Goal: Obtain resource: Download file/media

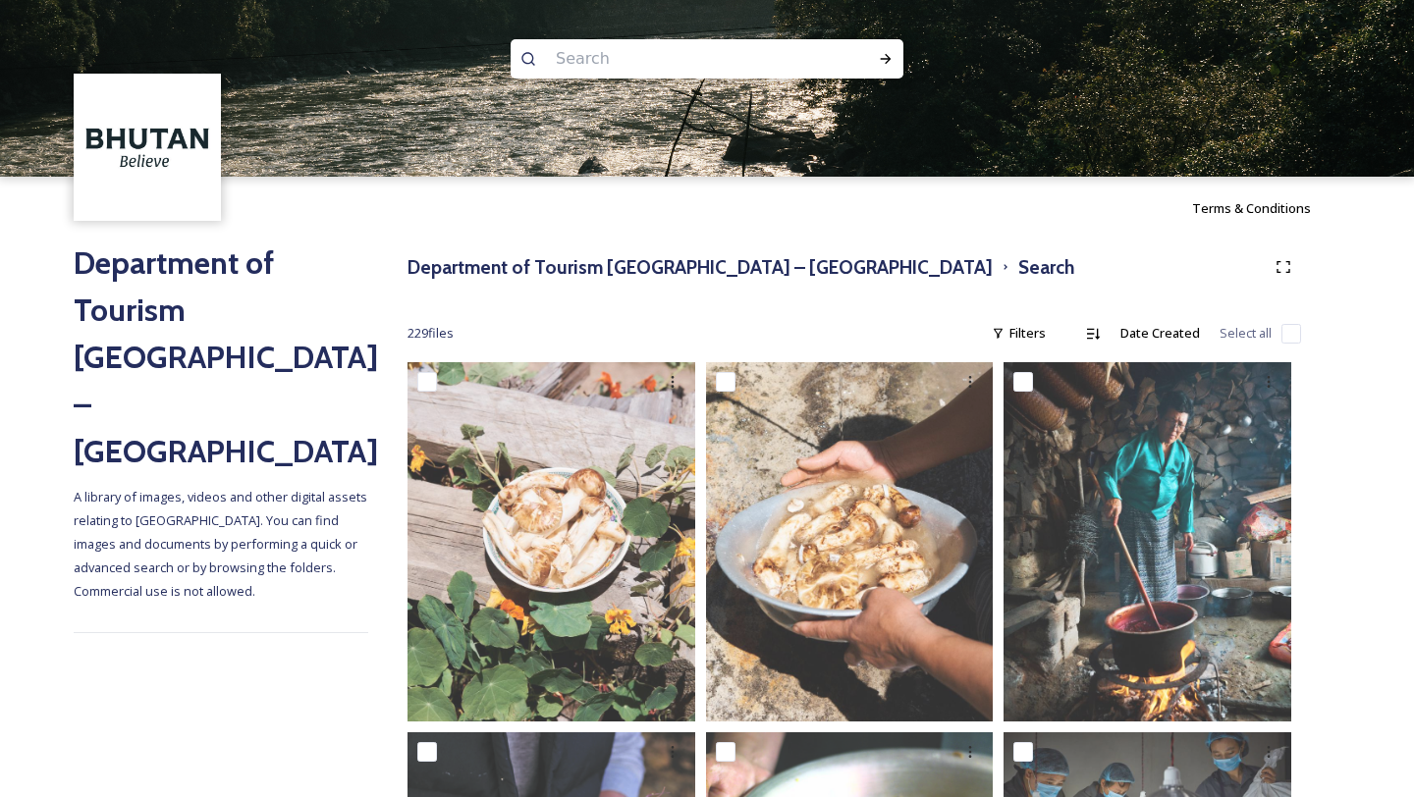
click at [621, 59] on input at bounding box center [680, 58] width 269 height 43
type input "bhumthang"
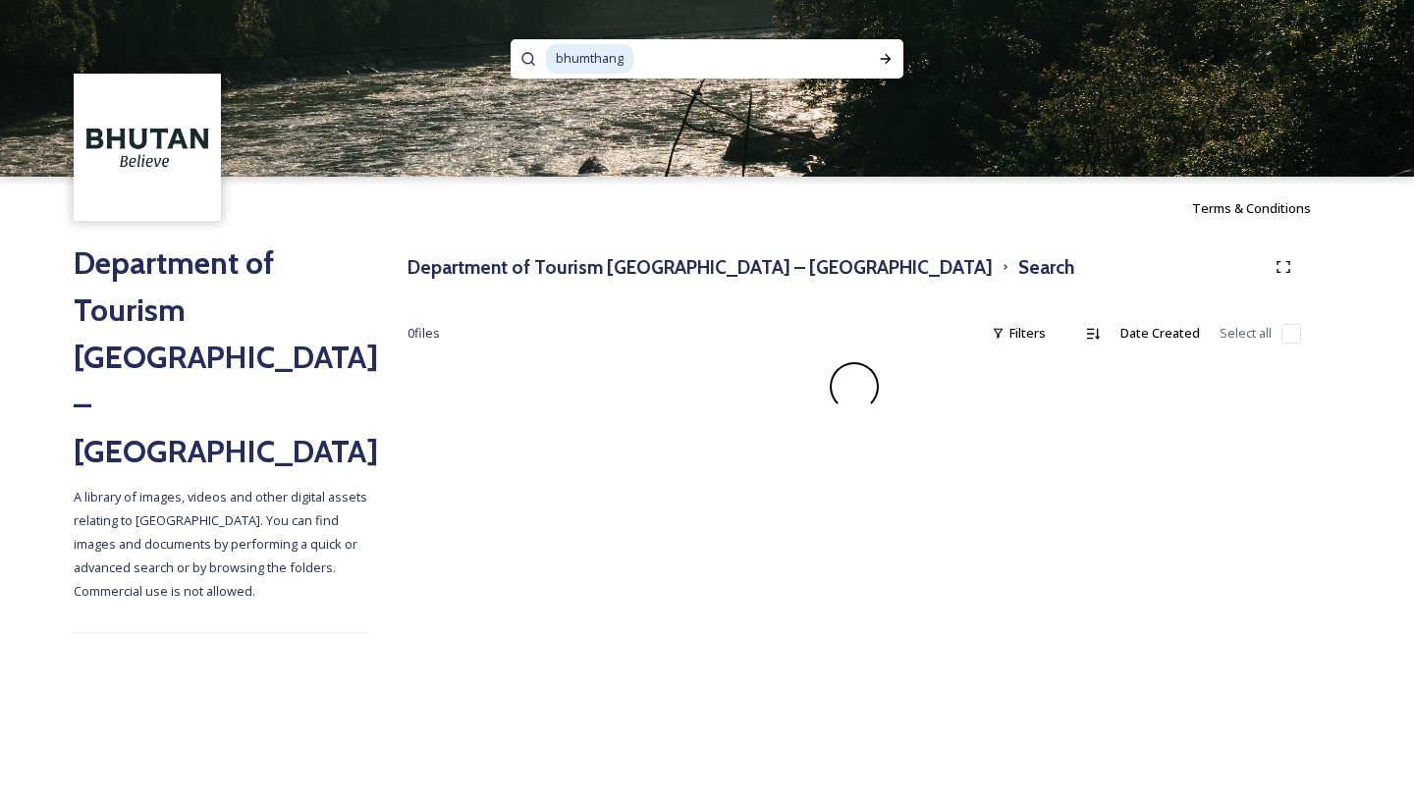
click at [611, 56] on span "bhumthang" at bounding box center [589, 58] width 87 height 28
click at [602, 57] on span "bhumthang" at bounding box center [589, 58] width 87 height 28
click at [606, 269] on h3 "Department of Tourism [GEOGRAPHIC_DATA] – [GEOGRAPHIC_DATA]" at bounding box center [699, 267] width 585 height 28
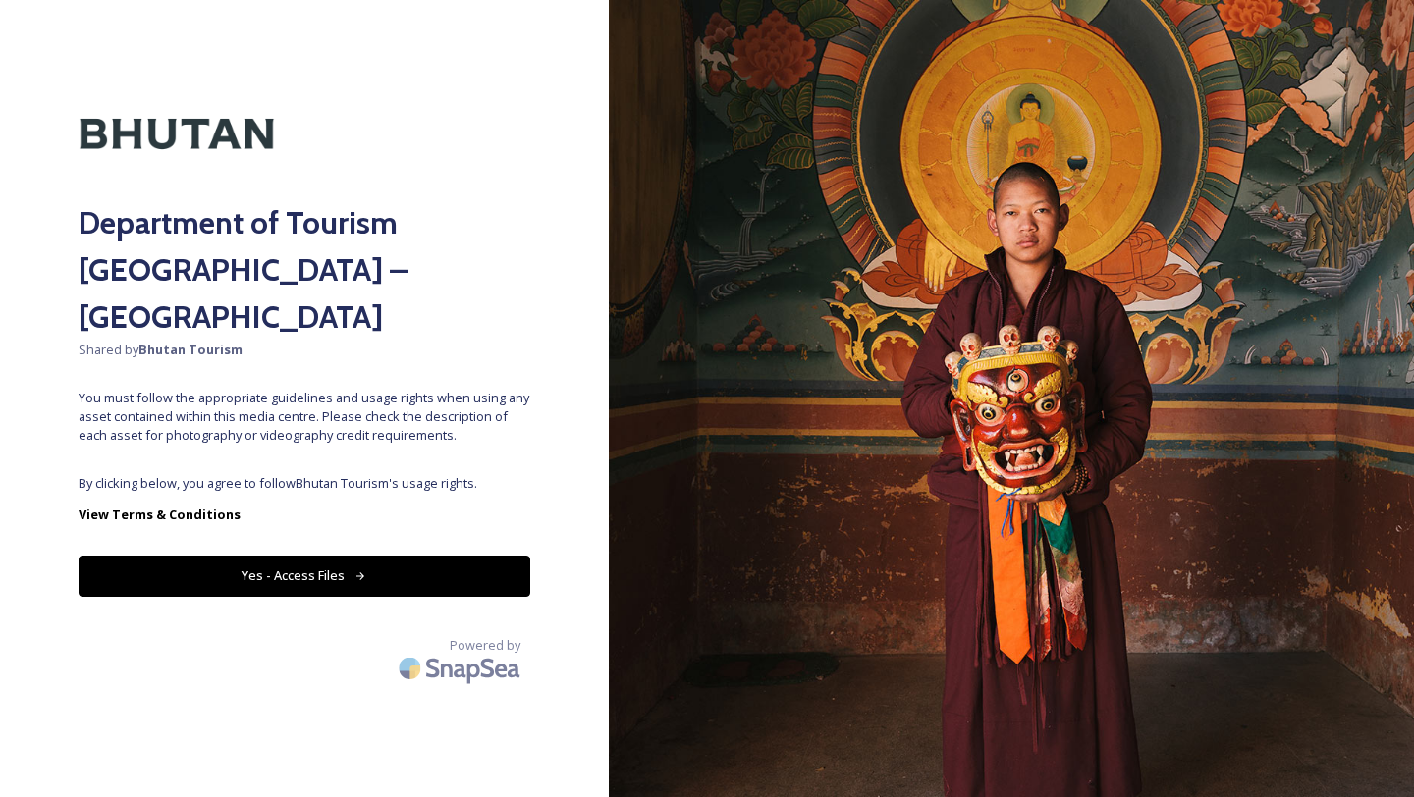
click at [419, 556] on button "Yes - Access Files" at bounding box center [305, 576] width 452 height 40
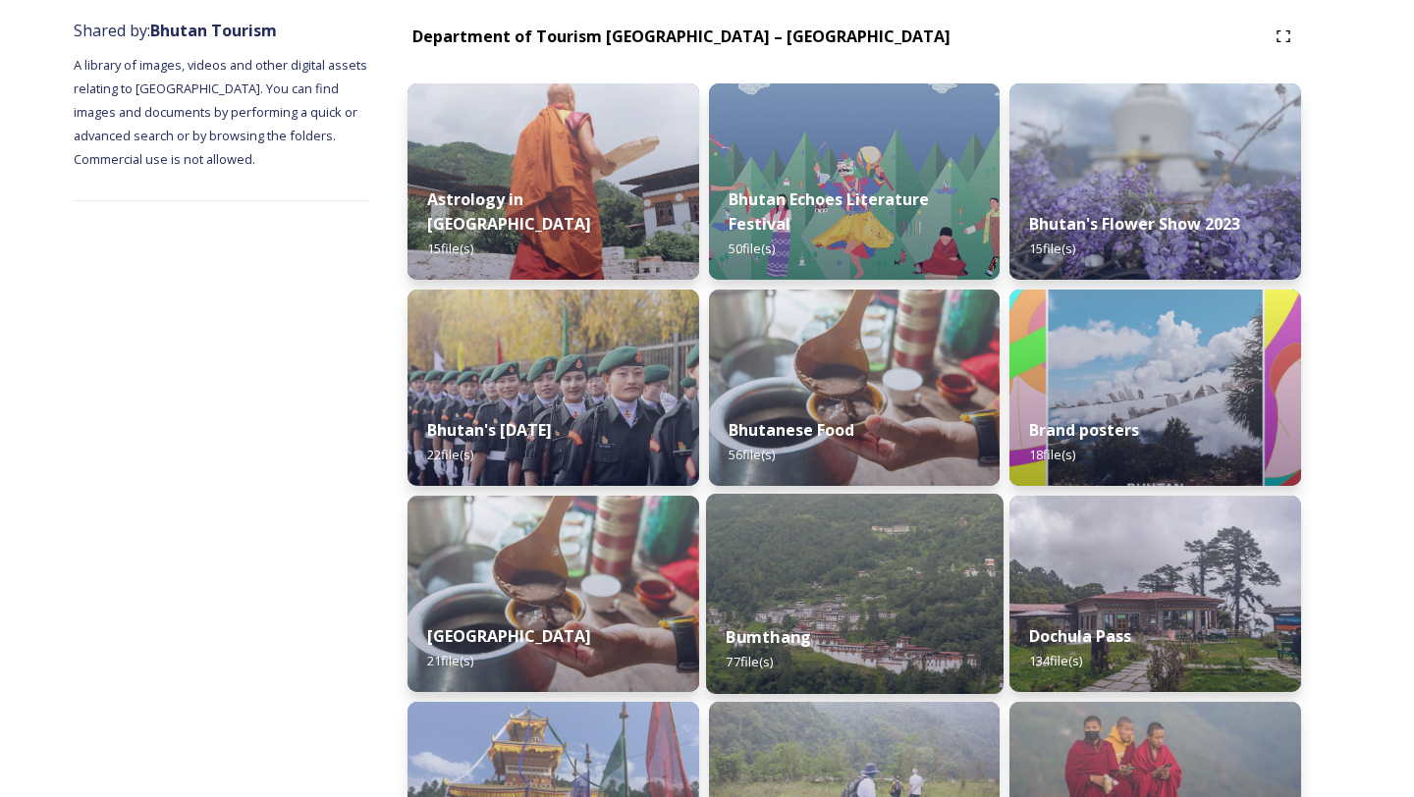
scroll to position [236, 0]
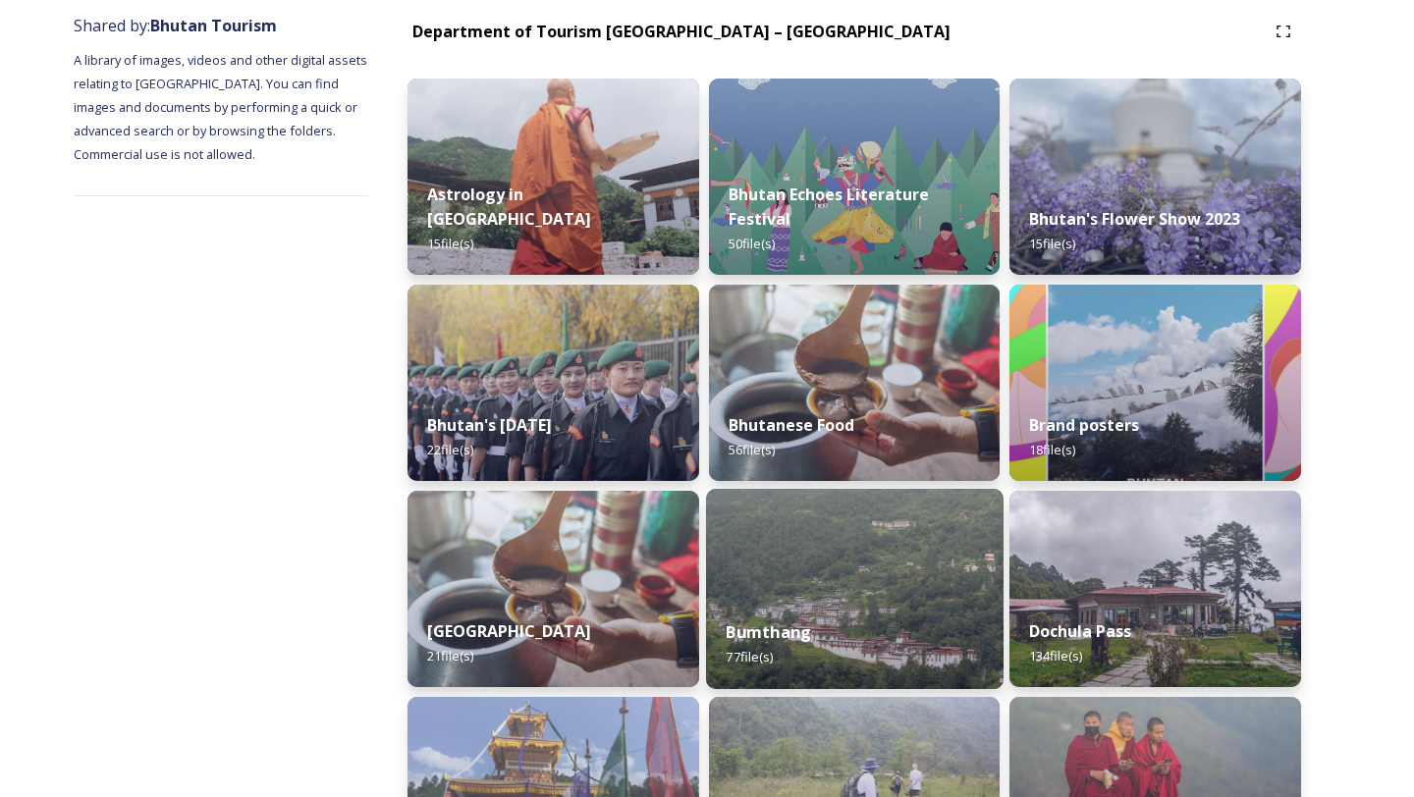
click at [795, 619] on div "Bumthang 77 file(s)" at bounding box center [855, 644] width 298 height 89
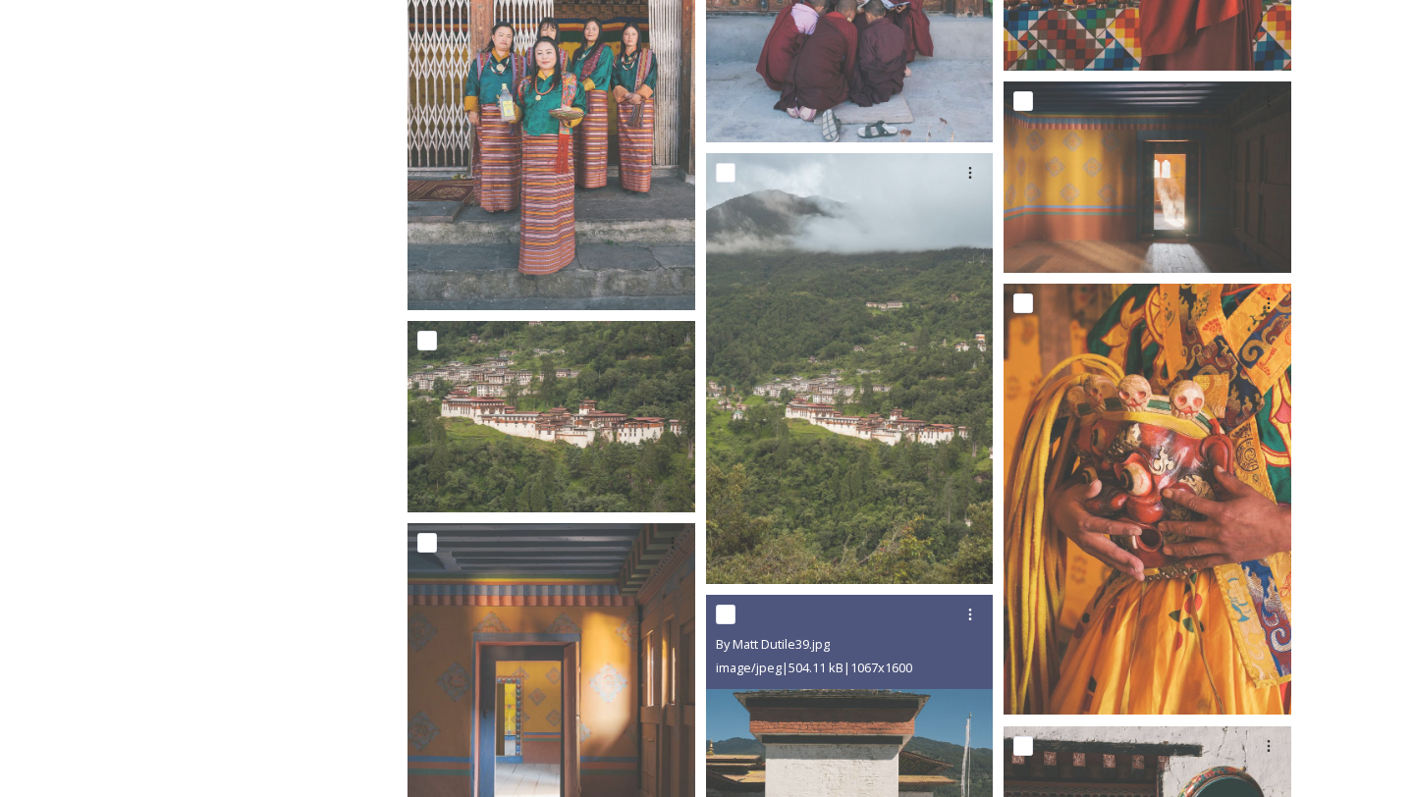
scroll to position [7532, 0]
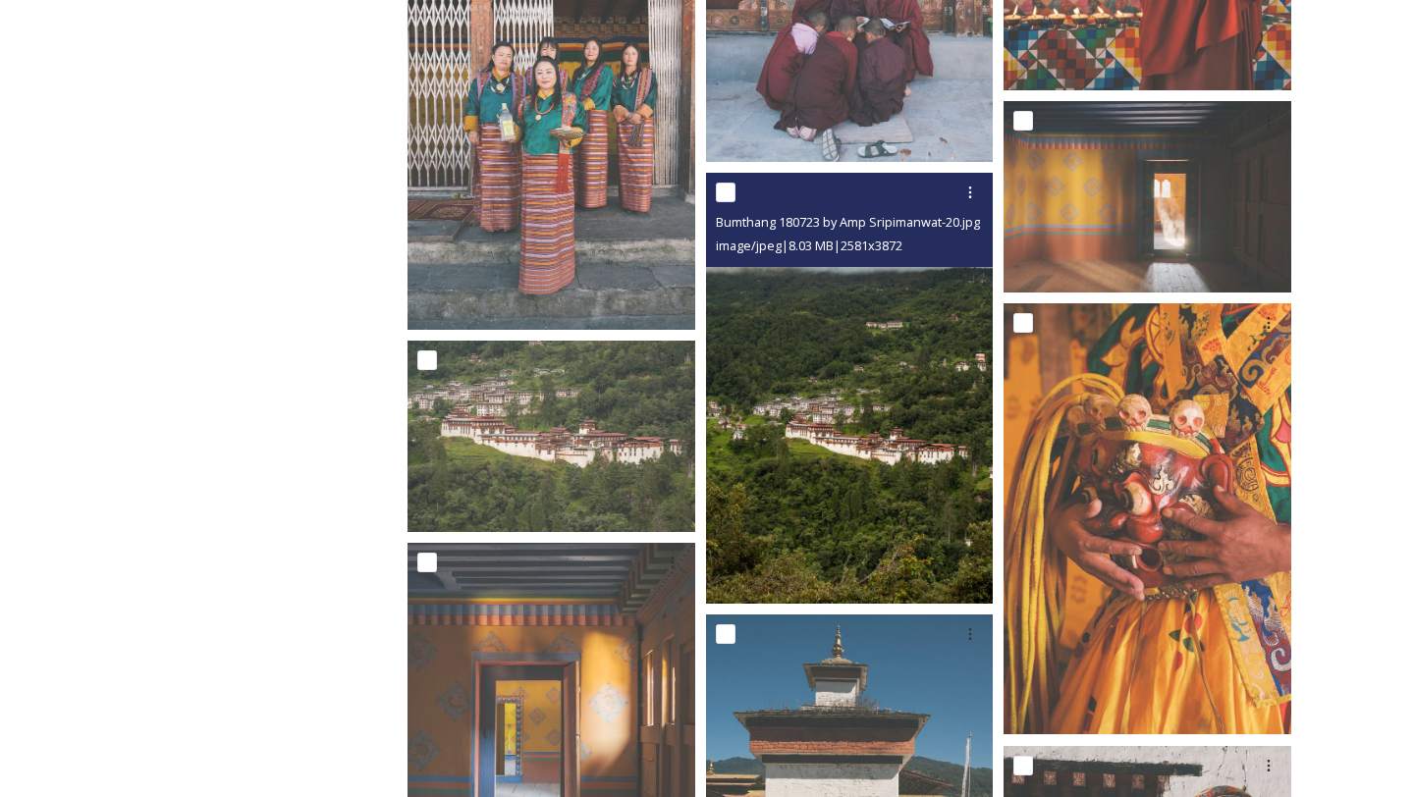
click at [862, 568] on img at bounding box center [850, 389] width 288 height 432
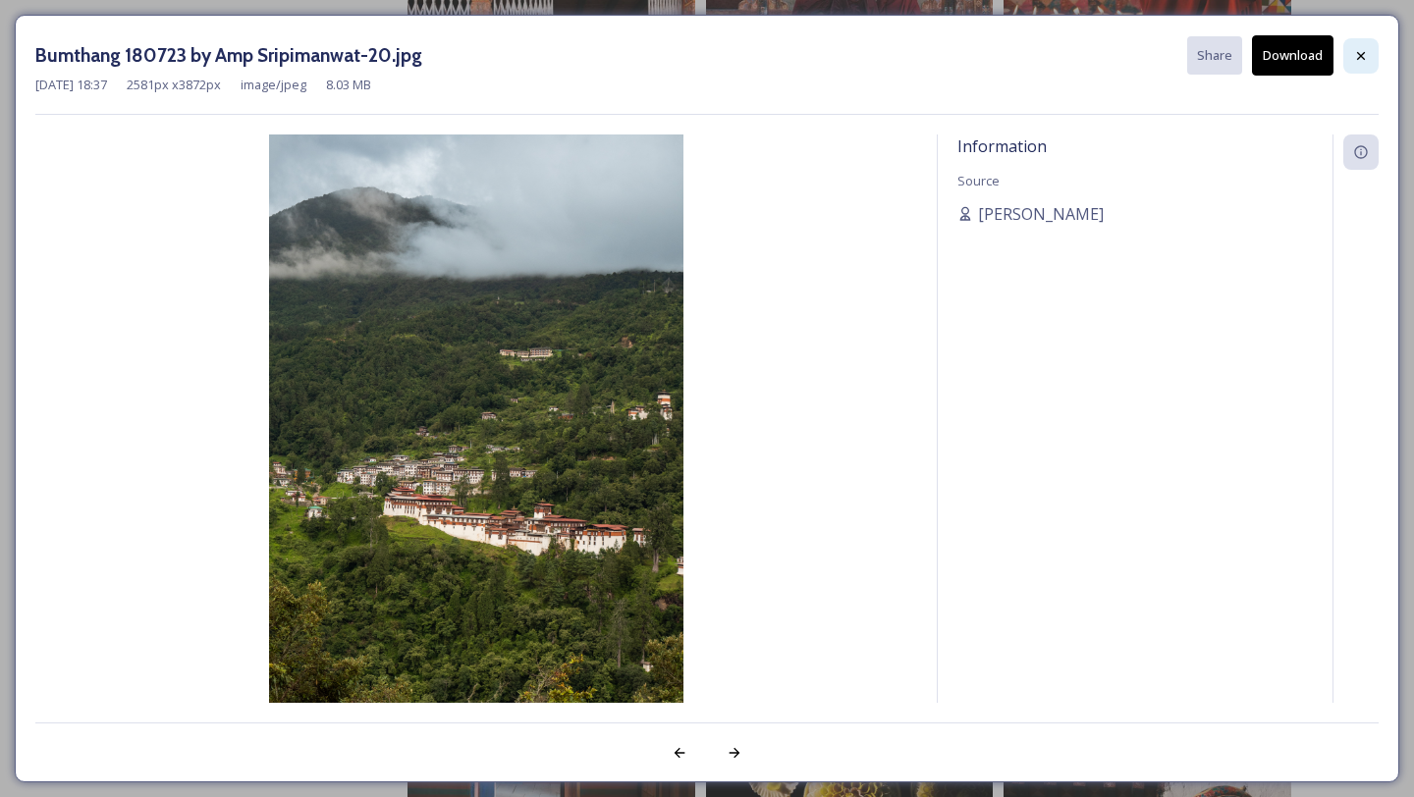
click at [1371, 44] on div at bounding box center [1360, 55] width 35 height 35
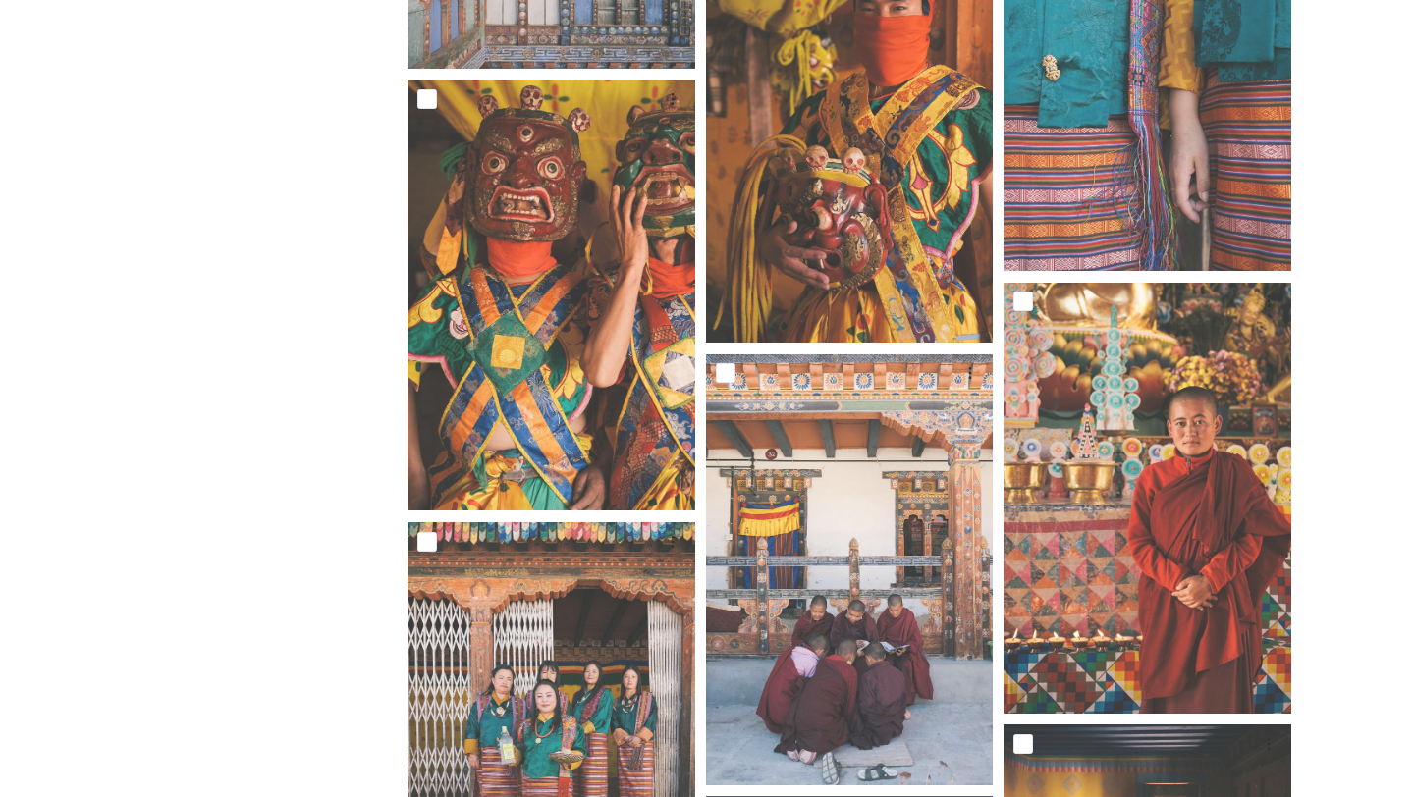
scroll to position [6703, 0]
